Goal: Navigation & Orientation: Find specific page/section

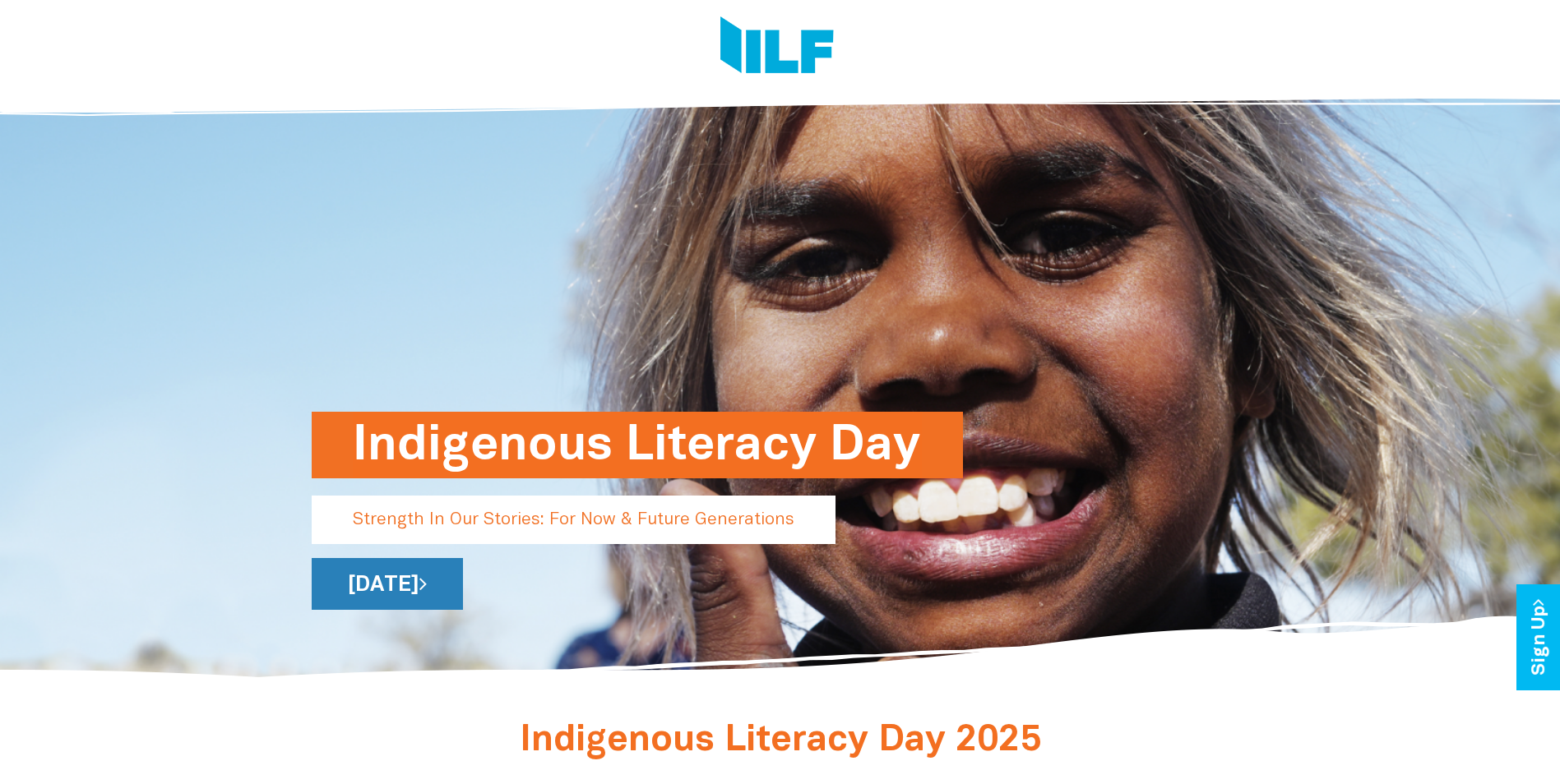
click at [463, 580] on link "[DATE]" at bounding box center [387, 584] width 152 height 52
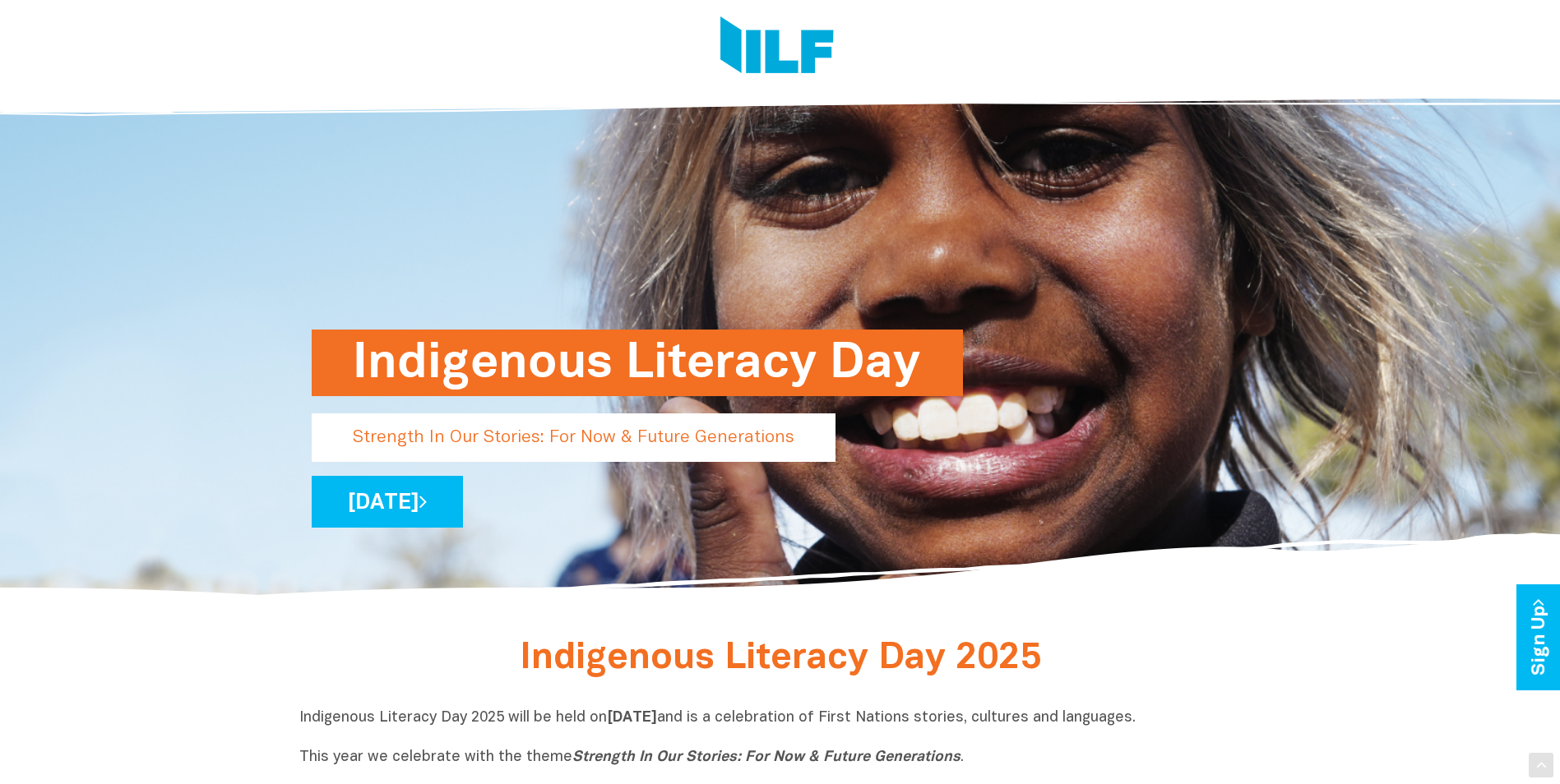
scroll to position [246, 0]
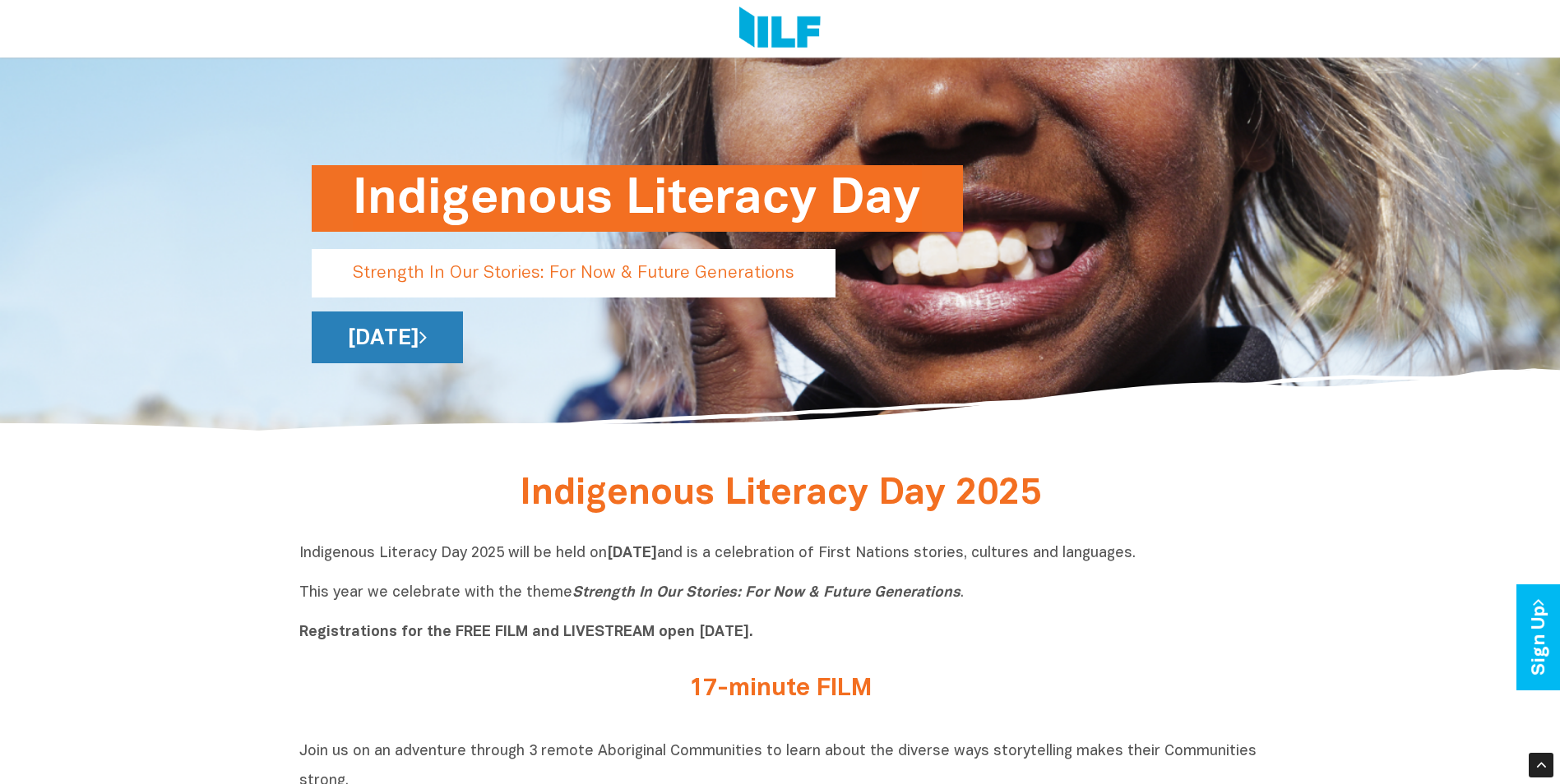
click at [463, 334] on link "[DATE]" at bounding box center [387, 337] width 152 height 52
